Goal: Navigation & Orientation: Find specific page/section

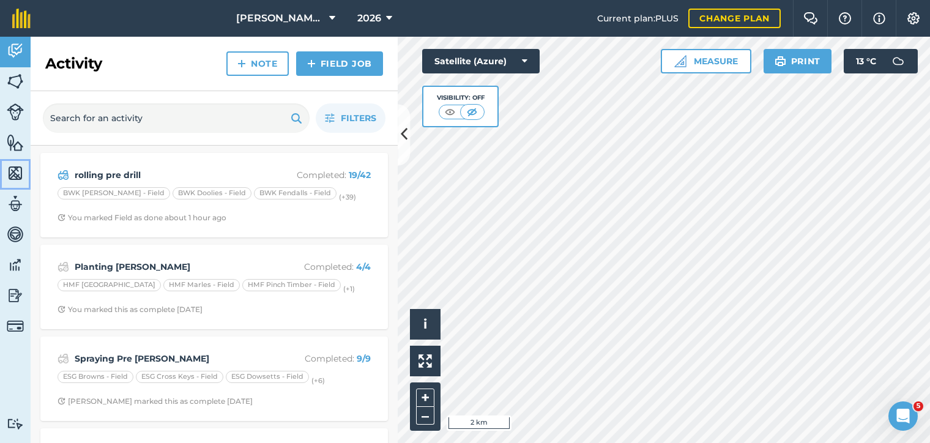
click at [16, 178] on img at bounding box center [15, 173] width 17 height 18
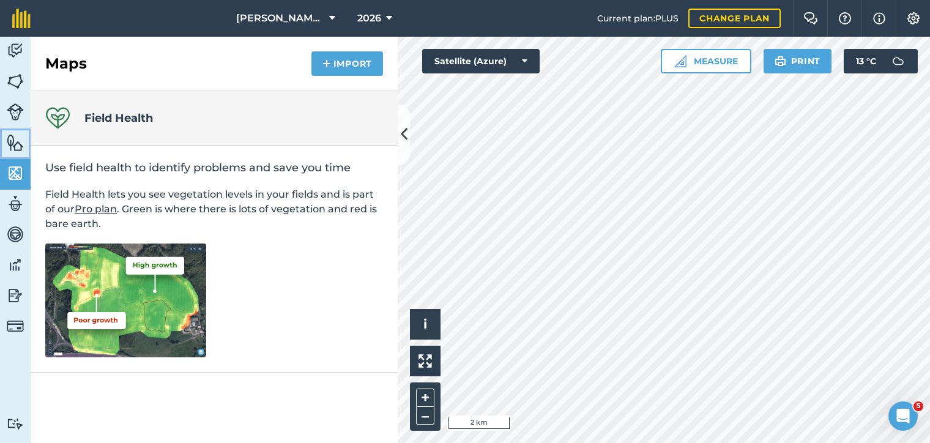
click at [10, 132] on link "Features" at bounding box center [15, 144] width 31 height 31
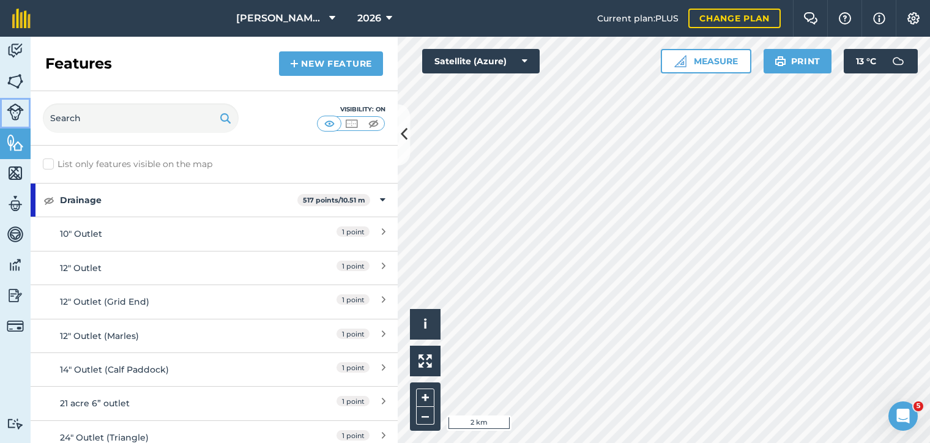
click at [13, 121] on link "Livestock" at bounding box center [15, 113] width 31 height 31
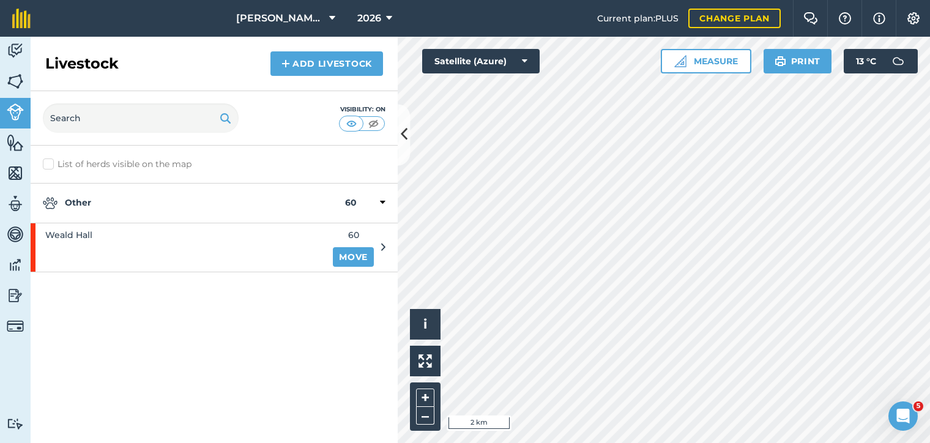
click at [383, 242] on div at bounding box center [383, 247] width 4 height 13
click at [86, 233] on span "Weald Hall" at bounding box center [68, 234] width 47 height 13
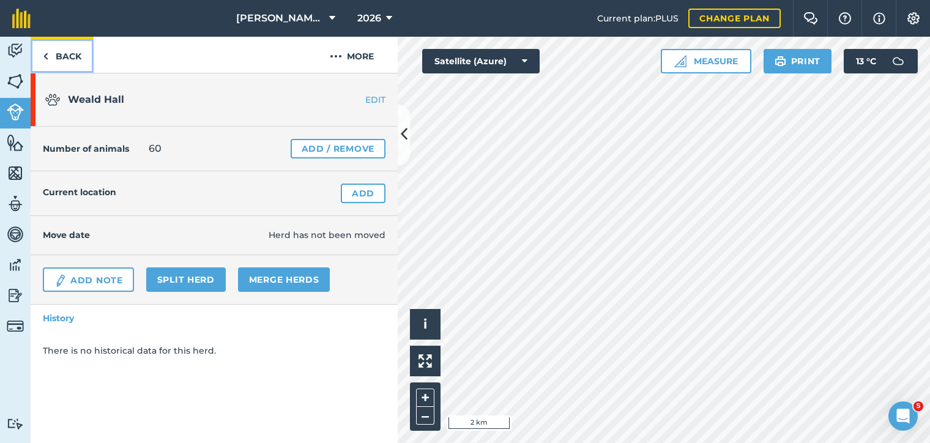
click at [45, 60] on img at bounding box center [46, 56] width 6 height 15
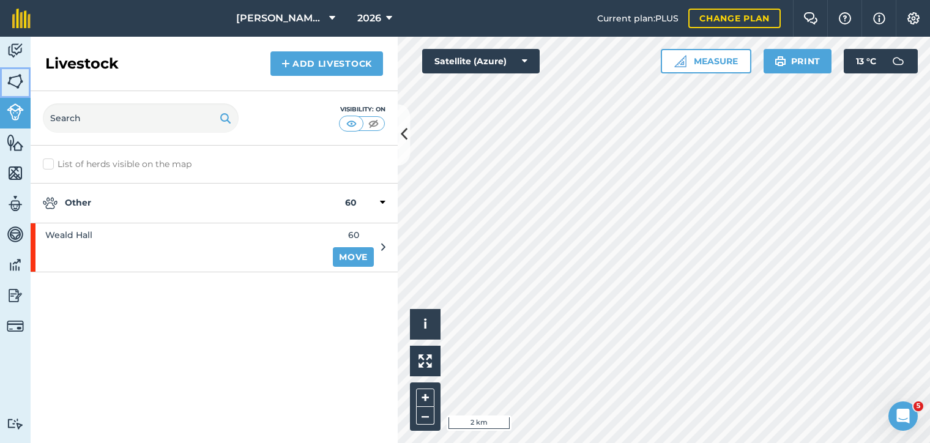
click at [21, 78] on img at bounding box center [15, 81] width 17 height 18
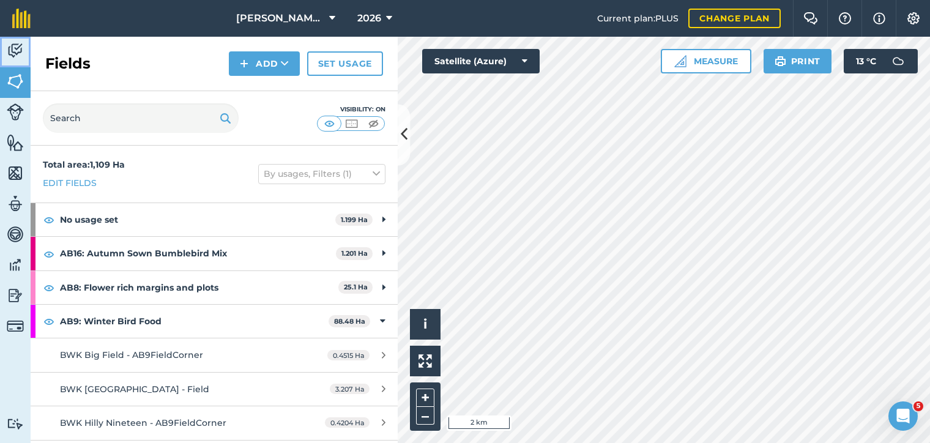
click at [15, 56] on img at bounding box center [15, 51] width 17 height 18
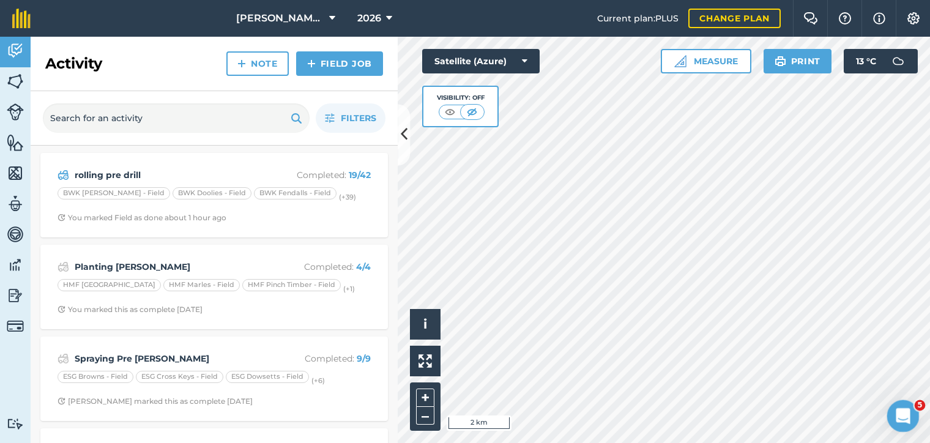
click at [900, 413] on icon "Open Intercom Messenger" at bounding box center [902, 415] width 20 height 20
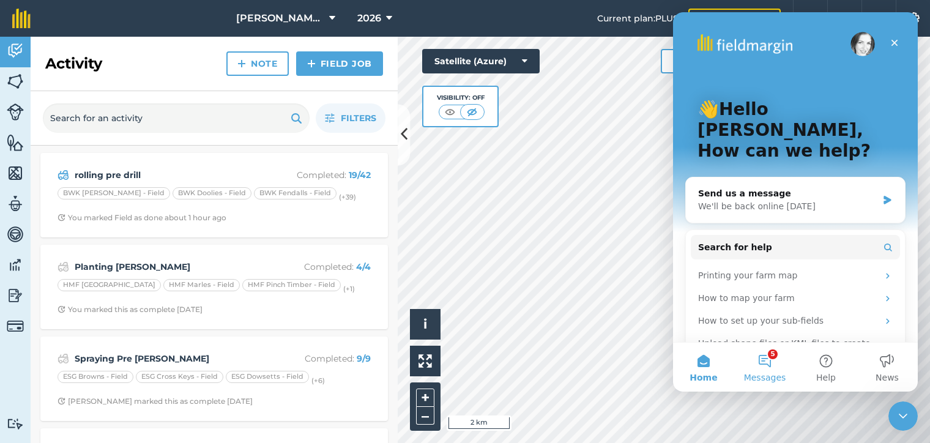
click at [761, 359] on button "5 Messages" at bounding box center [764, 367] width 61 height 49
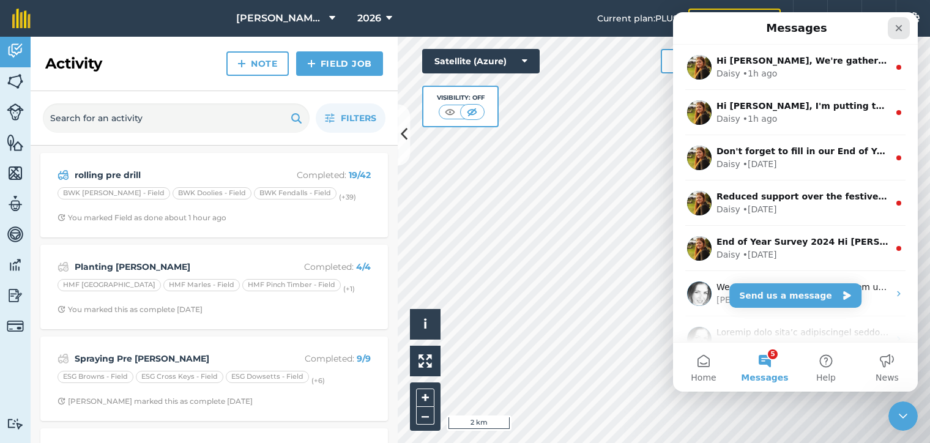
click at [902, 33] on div "Close" at bounding box center [899, 28] width 22 height 22
